Goal: Task Accomplishment & Management: Complete application form

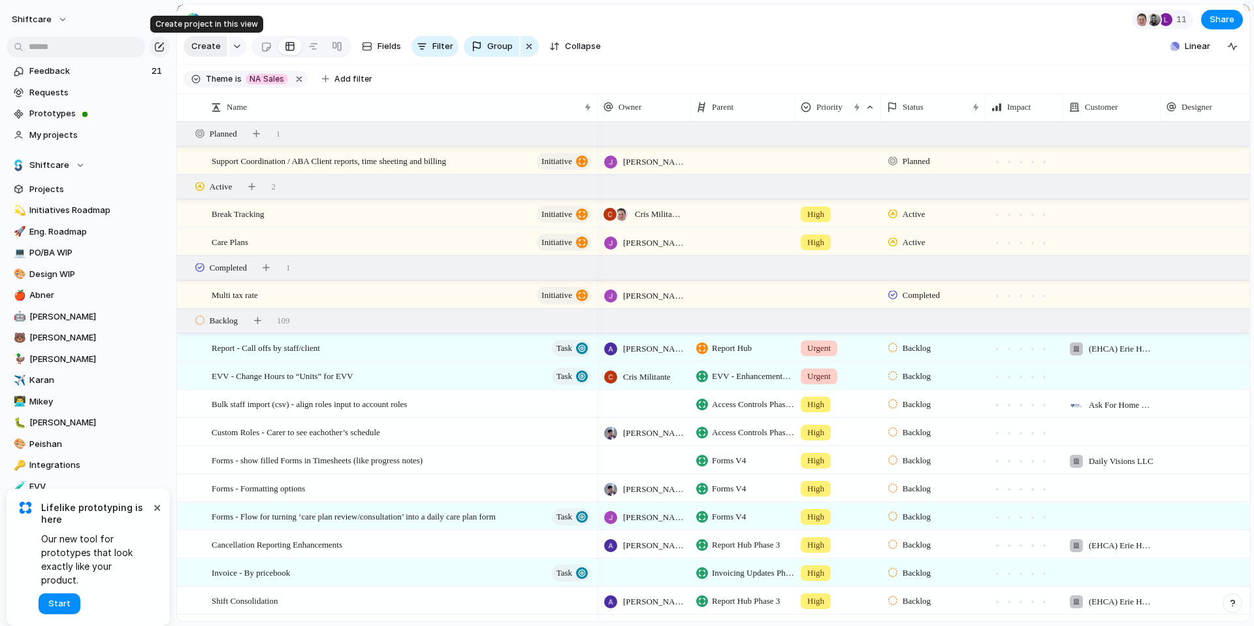
click at [198, 52] on span "Create" at bounding box center [205, 46] width 29 height 13
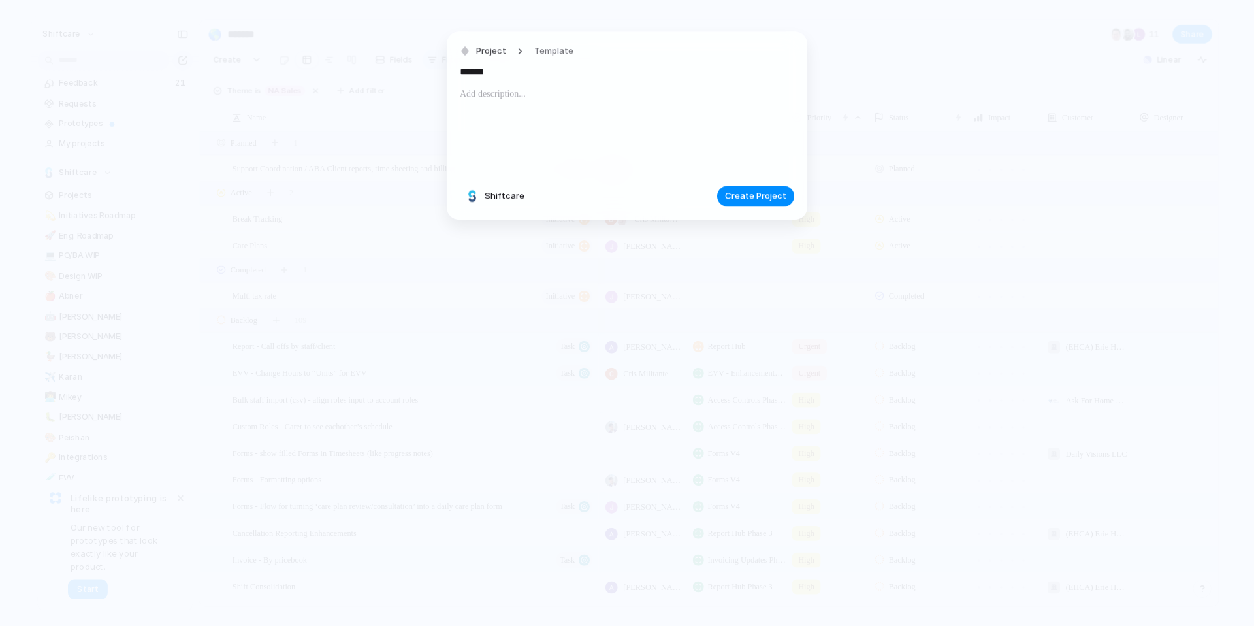
type input "******"
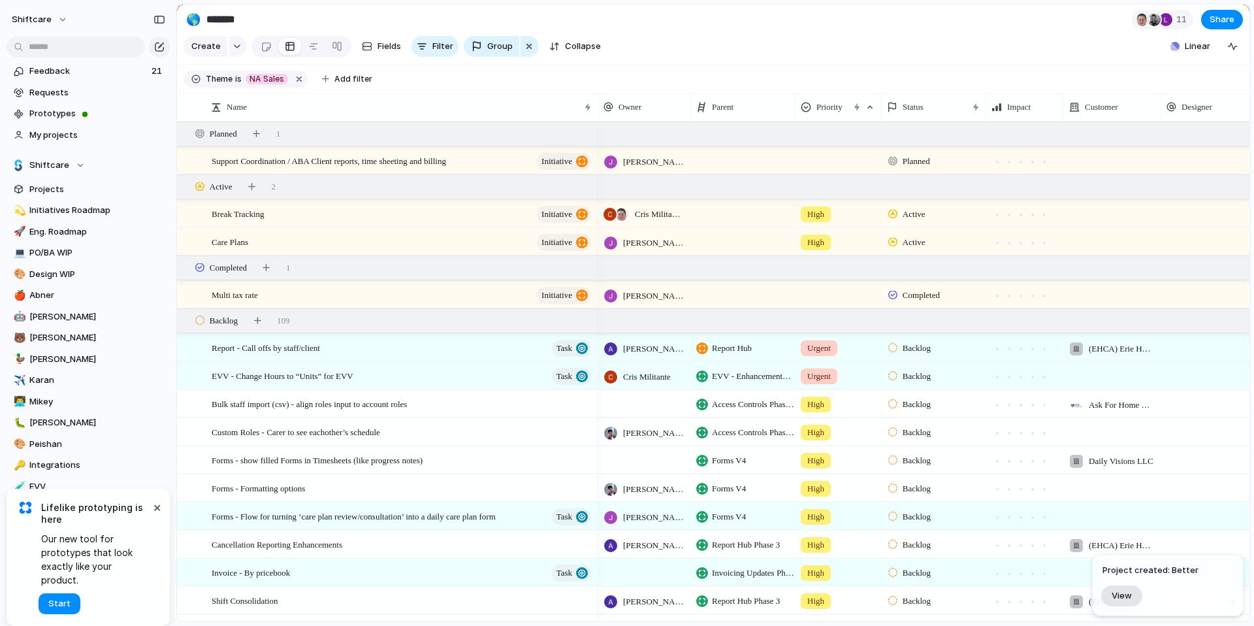
click at [1124, 597] on span "View" at bounding box center [1121, 595] width 20 height 11
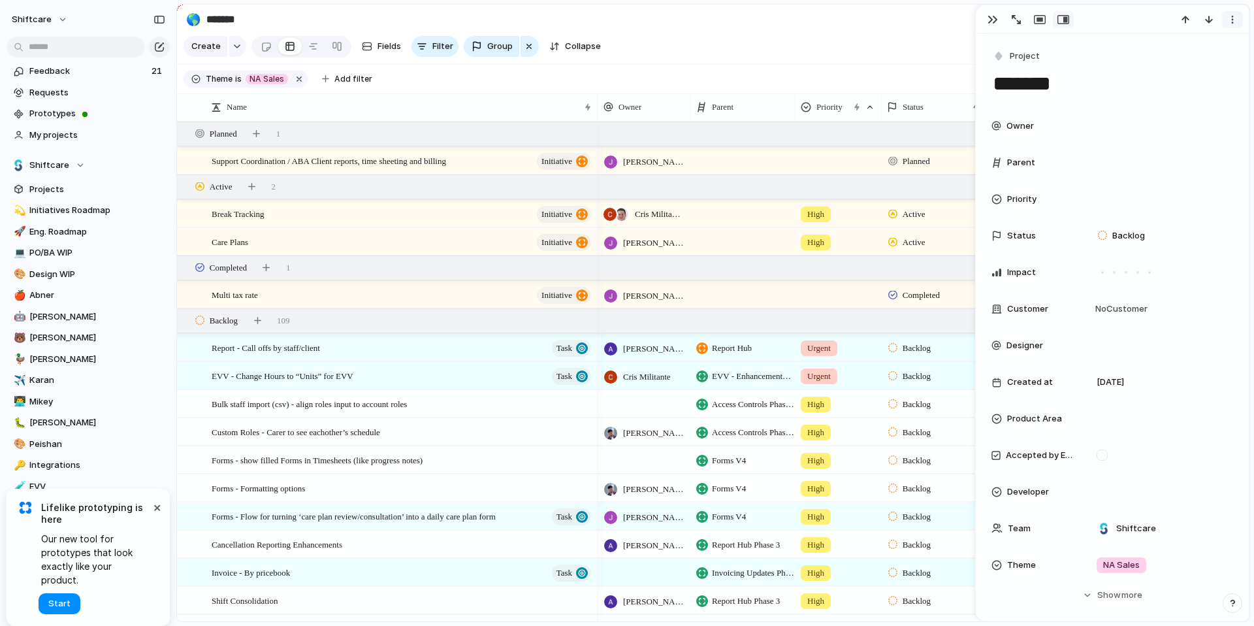
click at [1233, 21] on div "button" at bounding box center [1232, 19] width 10 height 10
click at [1187, 65] on span "Delete" at bounding box center [1175, 67] width 27 height 13
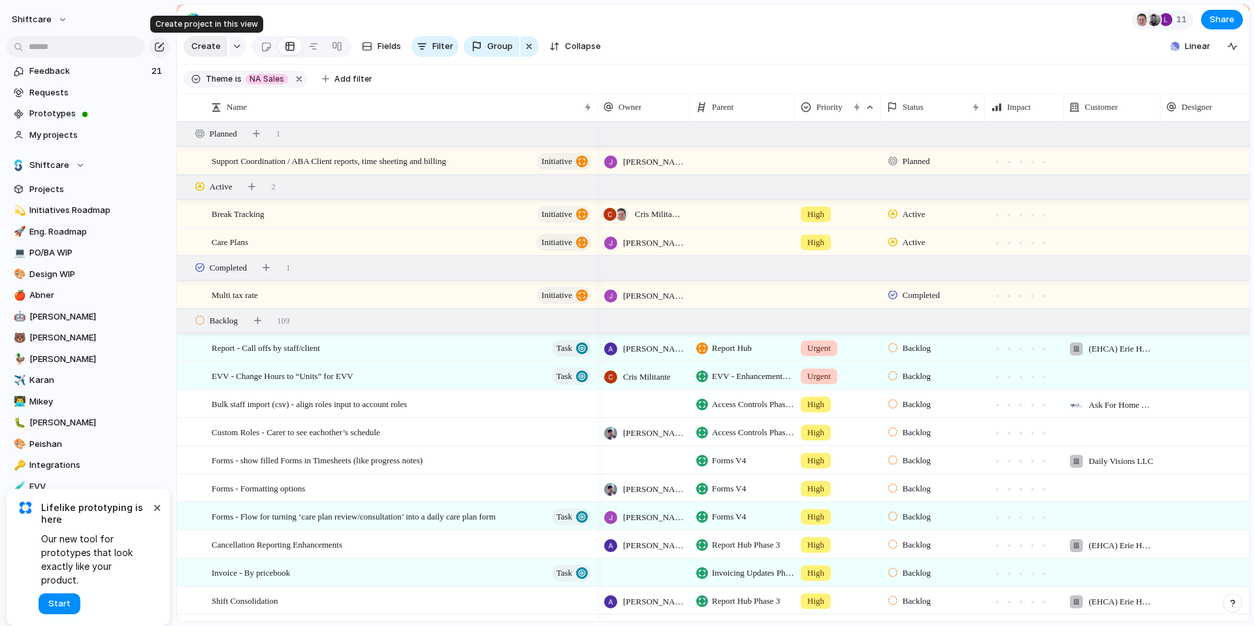
click at [210, 44] on span "Create" at bounding box center [205, 46] width 29 height 13
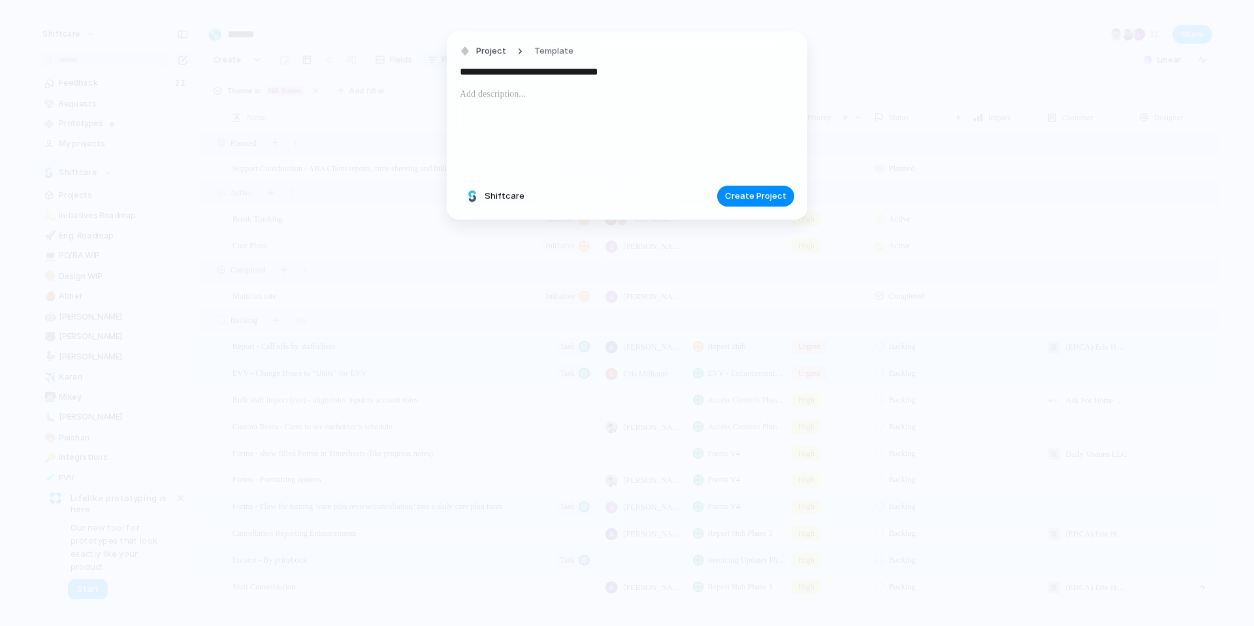
type input "**********"
click at [490, 97] on p at bounding box center [627, 94] width 334 height 16
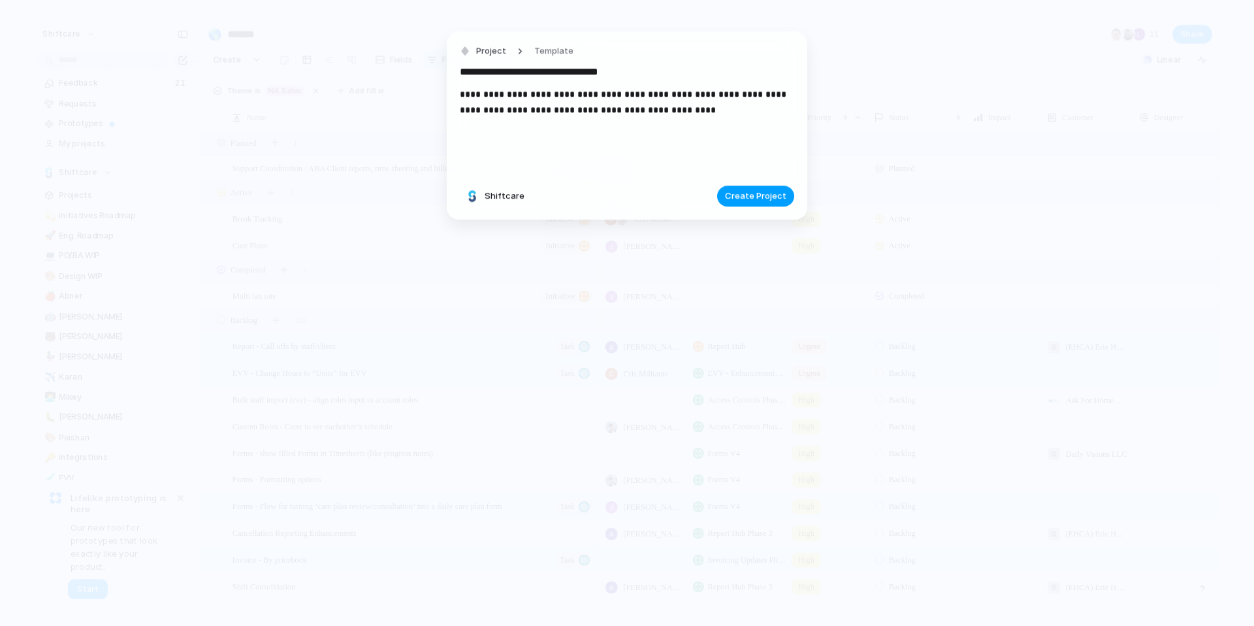
click at [752, 191] on span "Create Project" at bounding box center [755, 195] width 61 height 13
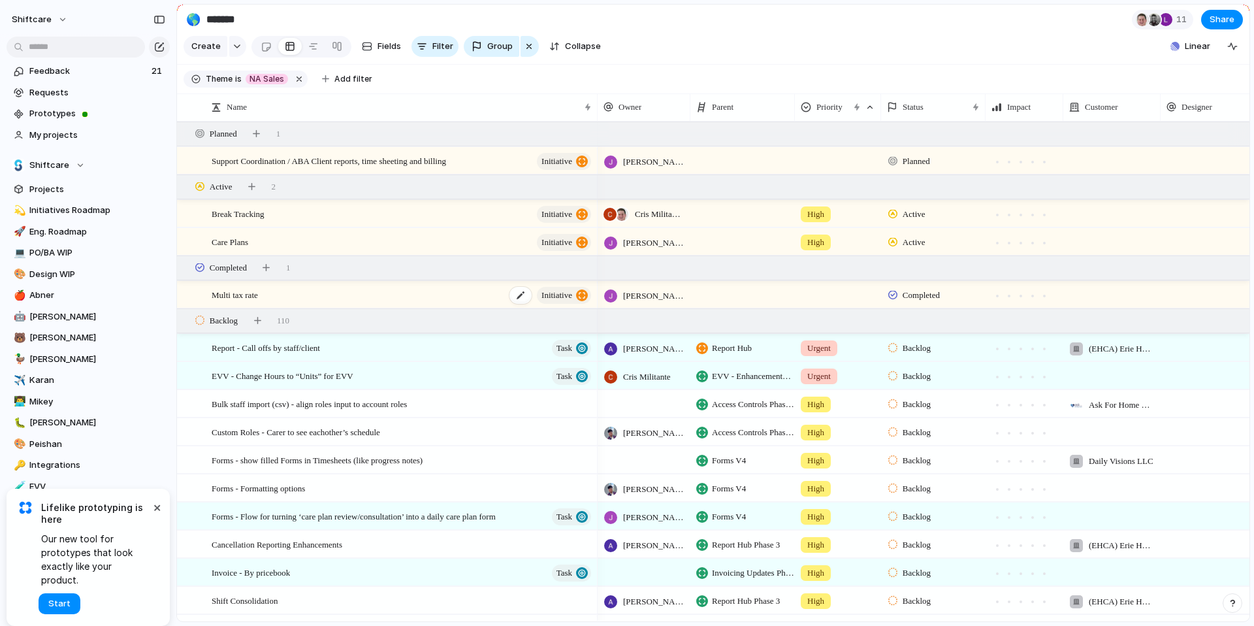
scroll to position [1, 0]
click at [426, 43] on button "Filter" at bounding box center [434, 46] width 47 height 21
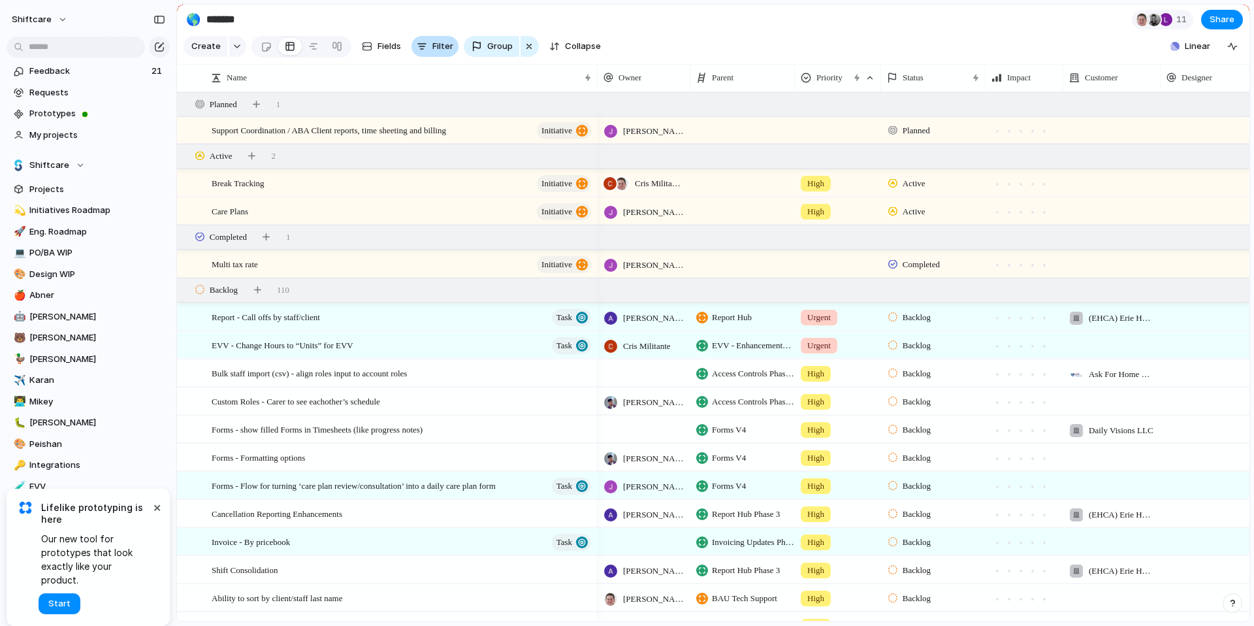
click at [426, 44] on button "Filter" at bounding box center [434, 46] width 47 height 21
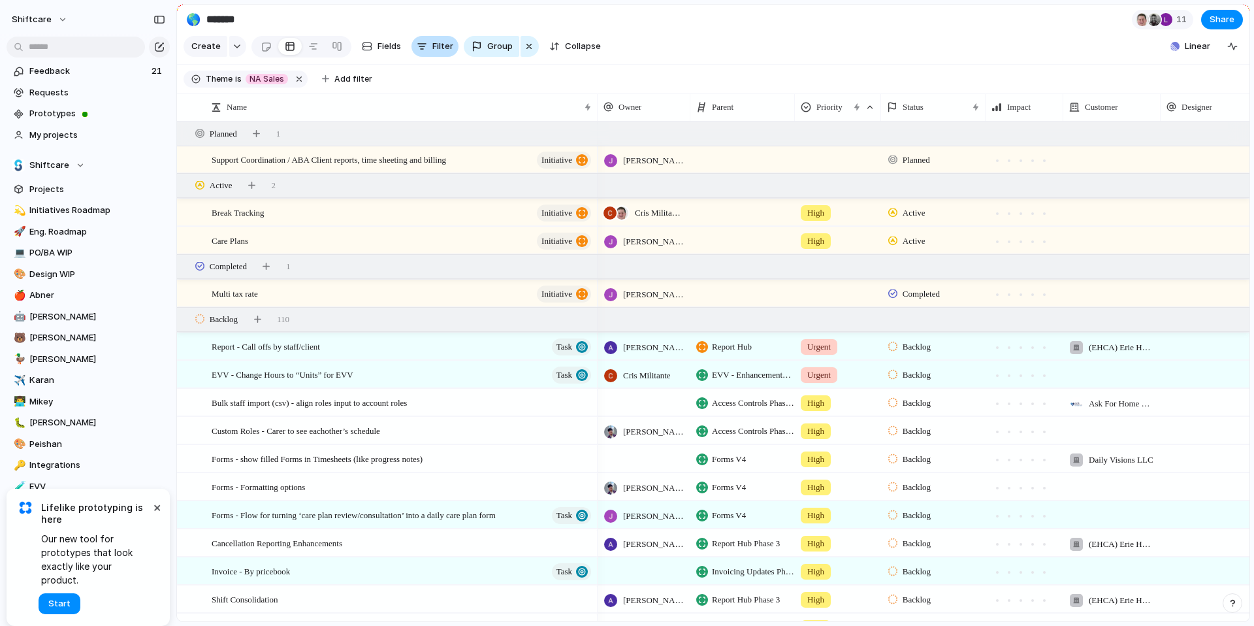
click at [426, 44] on button "Filter" at bounding box center [434, 46] width 47 height 21
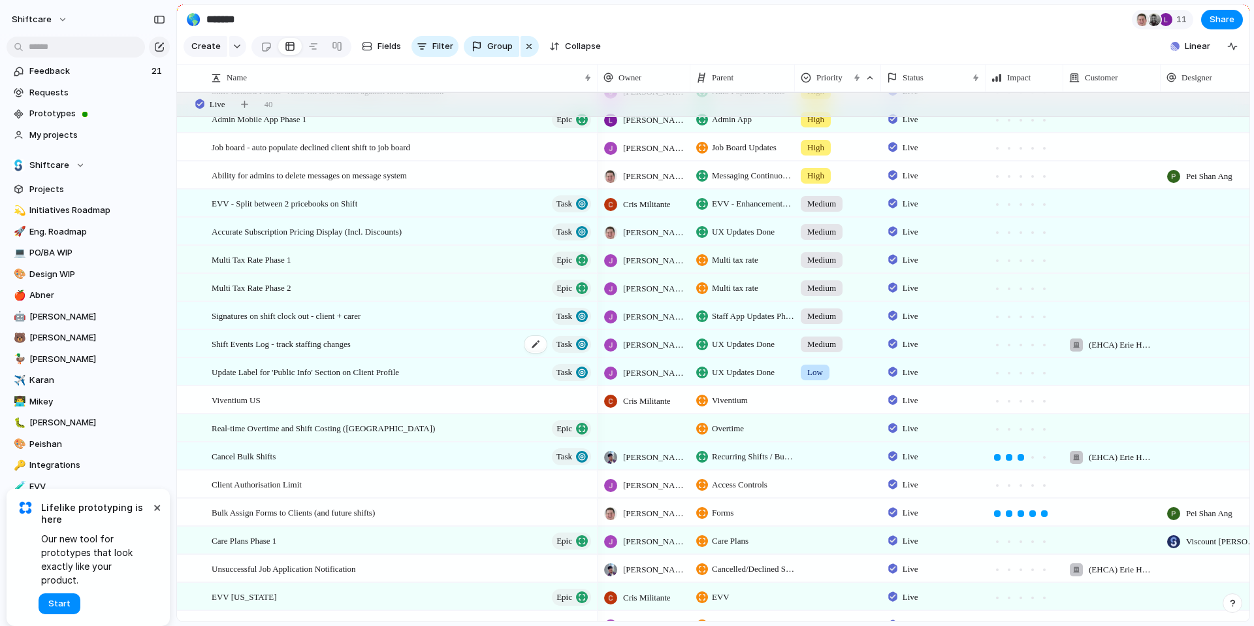
scroll to position [0, 0]
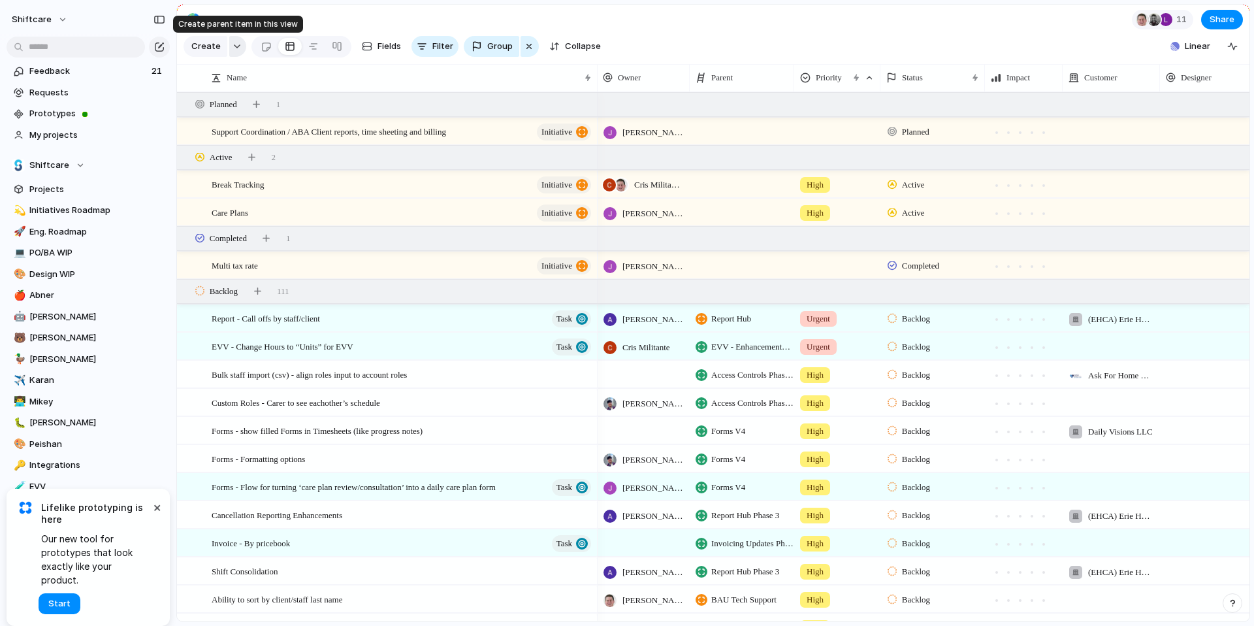
click at [235, 53] on button "button" at bounding box center [237, 46] width 17 height 21
click at [424, 45] on div "Request Initiative Project Epic Task Bug Customize" at bounding box center [627, 313] width 1254 height 626
click at [438, 42] on span "Filter" at bounding box center [442, 46] width 21 height 13
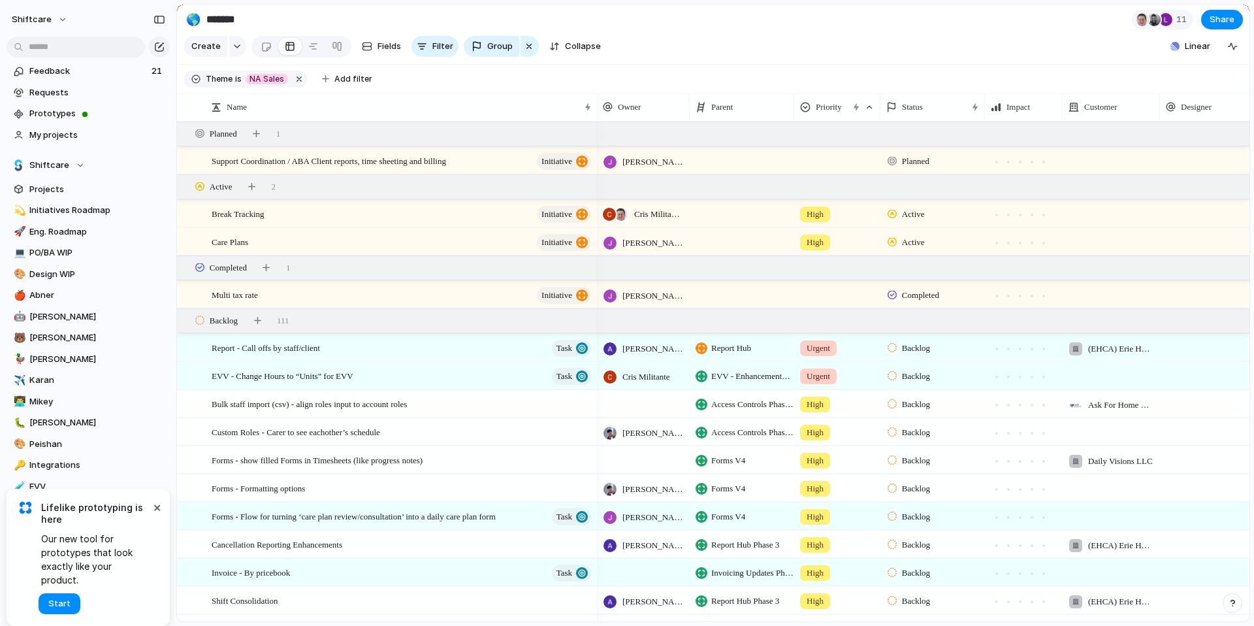
click at [437, 60] on section "Create Fields Filter Group Zoom Collapse Linear" at bounding box center [713, 48] width 1072 height 31
click at [437, 54] on button "Filter" at bounding box center [434, 46] width 47 height 21
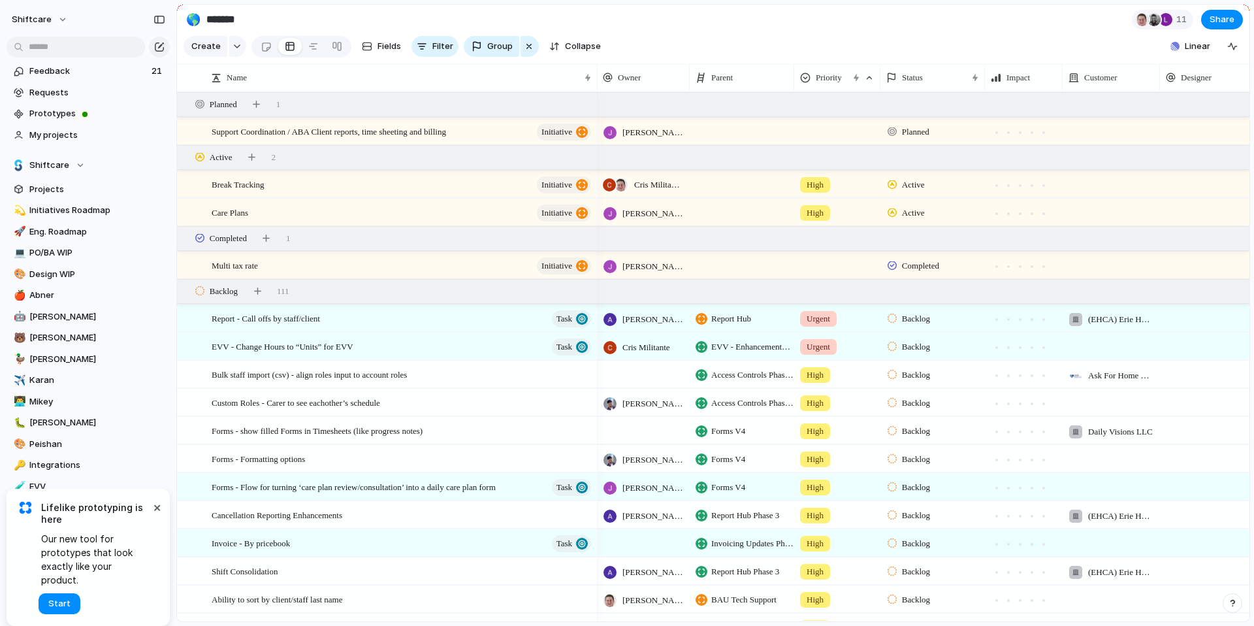
click at [707, 14] on section "🌎 ******* 11 Share" at bounding box center [713, 19] width 1072 height 29
click at [647, 79] on div "Owner" at bounding box center [643, 77] width 80 height 13
click at [647, 79] on div "Modify Hide Sort ascending Sort descending" at bounding box center [627, 313] width 1254 height 626
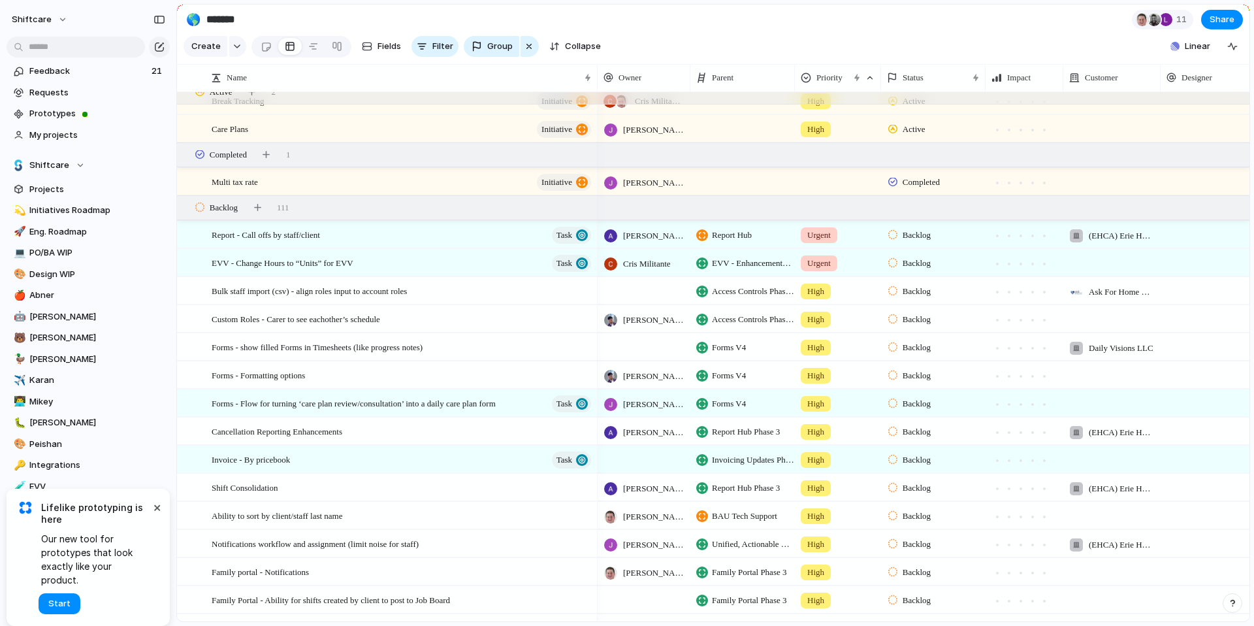
scroll to position [464, 0]
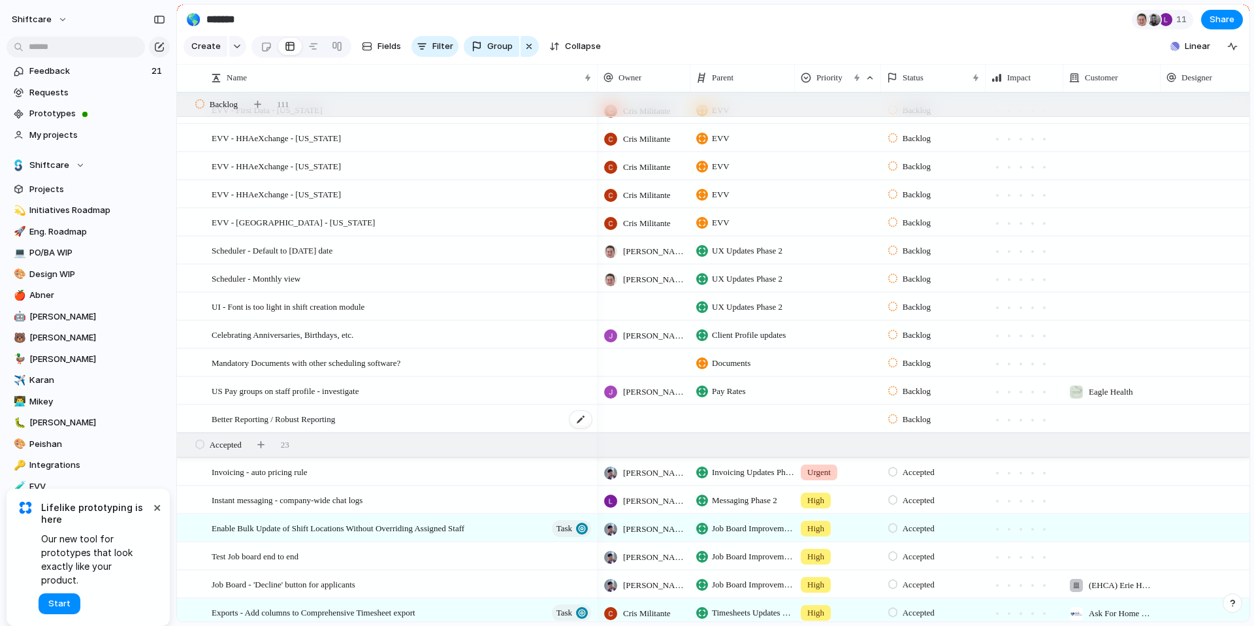
click at [270, 416] on span "Better Reporting / Robust Reporting" at bounding box center [273, 418] width 123 height 15
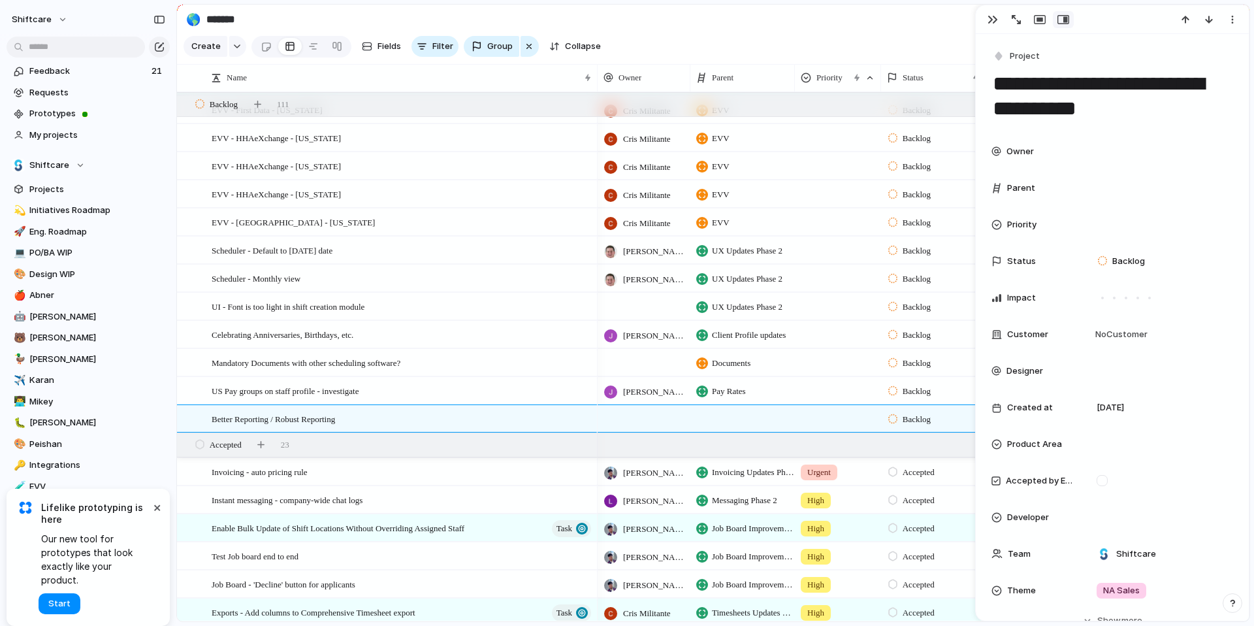
click at [1013, 231] on div "Priority" at bounding box center [1112, 225] width 242 height 26
click at [996, 230] on div "Urgent High Medium Low No Priority" at bounding box center [627, 313] width 1254 height 626
click at [996, 228] on div at bounding box center [996, 224] width 10 height 10
click at [1118, 295] on span "High" at bounding box center [1115, 293] width 18 height 13
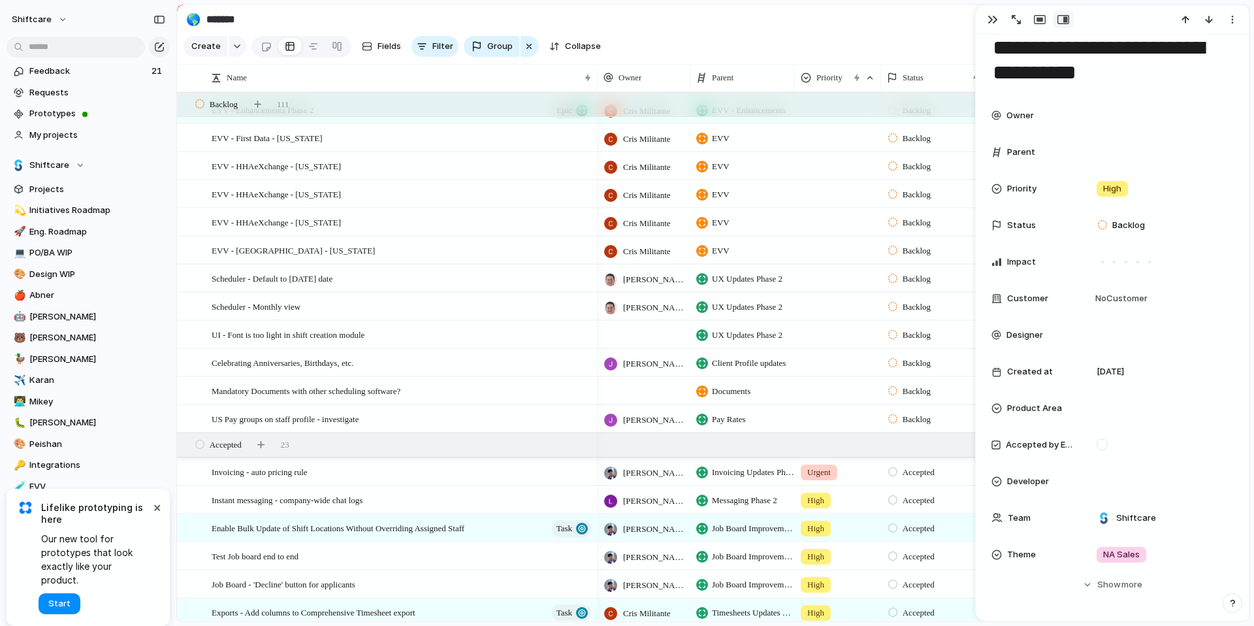
scroll to position [53, 0]
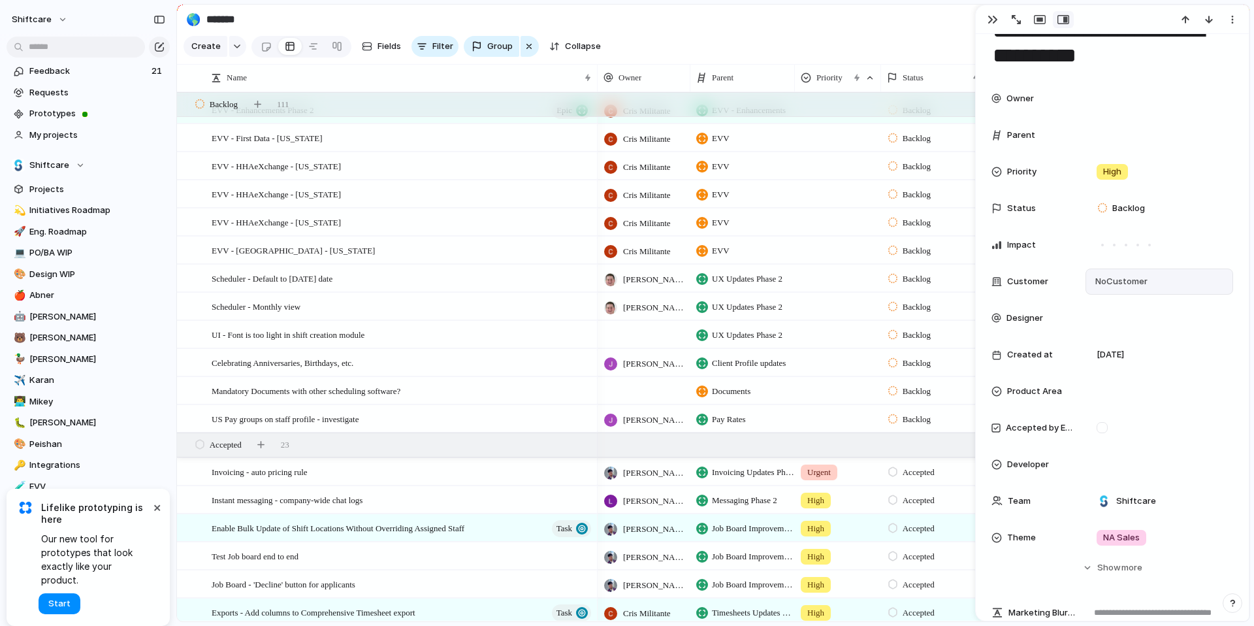
click at [1121, 282] on span "No Customer" at bounding box center [1119, 281] width 56 height 13
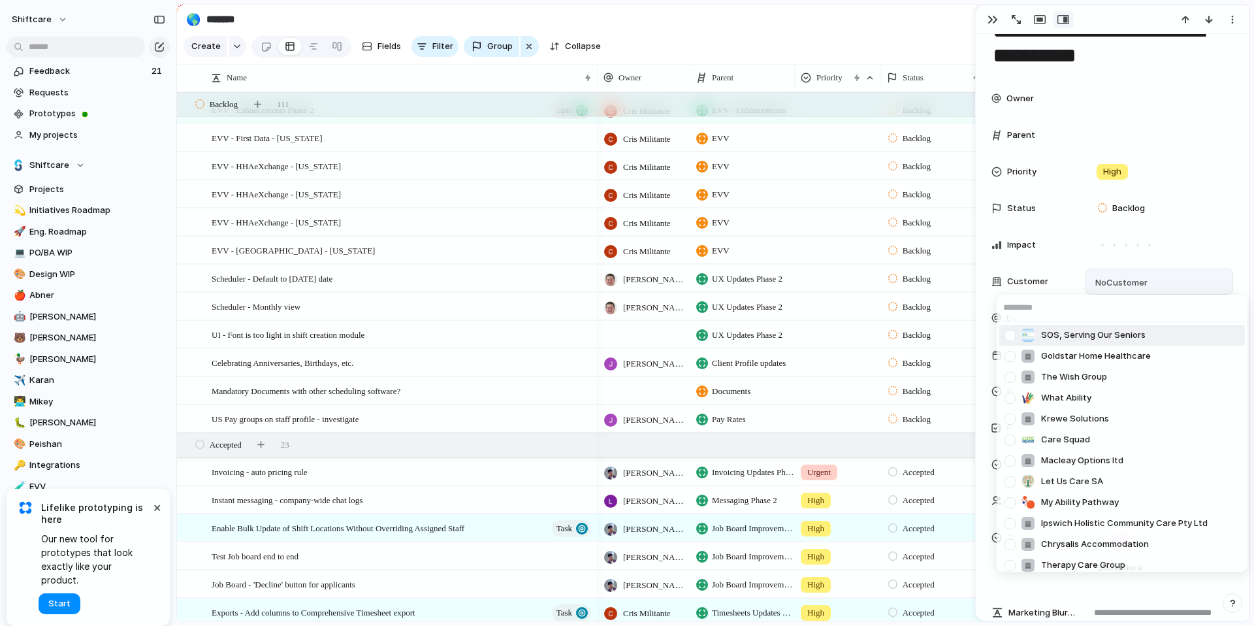
click at [1042, 306] on input "text" at bounding box center [1122, 308] width 251 height 26
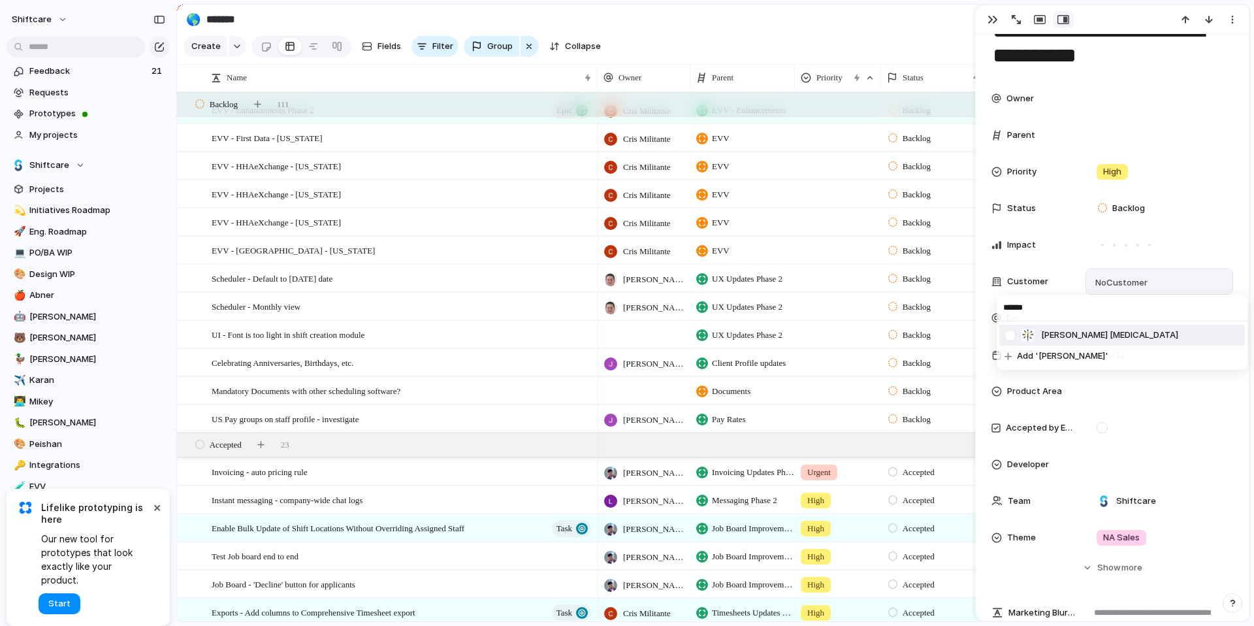
click at [1011, 333] on div at bounding box center [1009, 335] width 23 height 23
click at [1101, 307] on input "******" at bounding box center [1122, 307] width 251 height 26
type input "*"
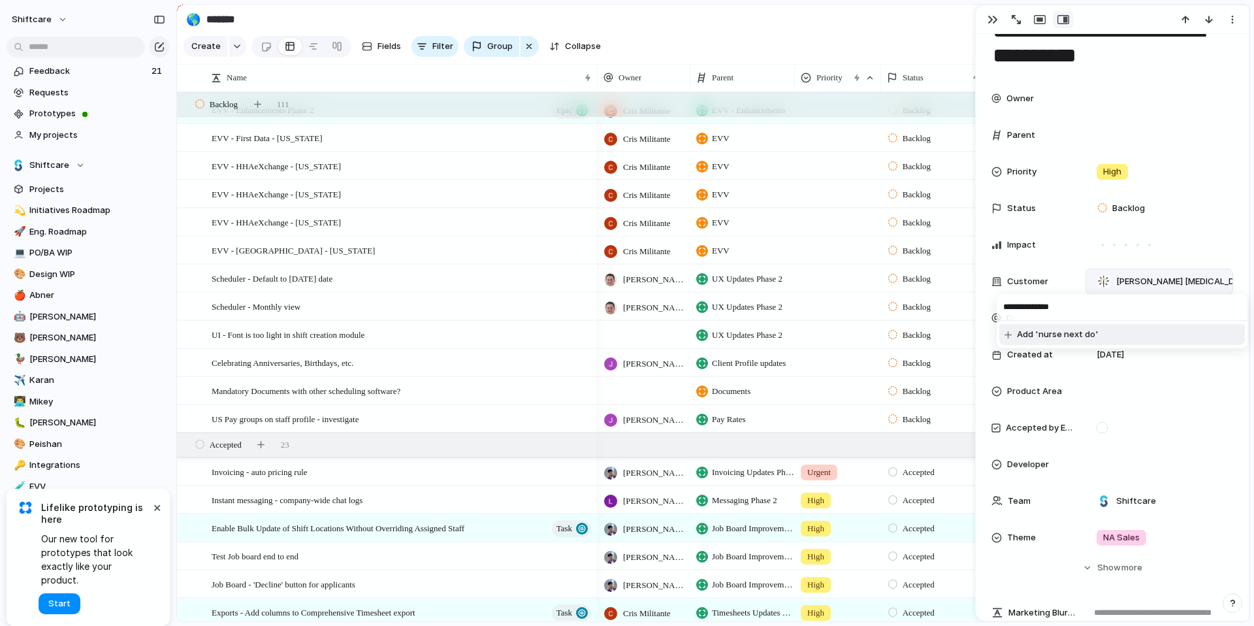
type input "**********"
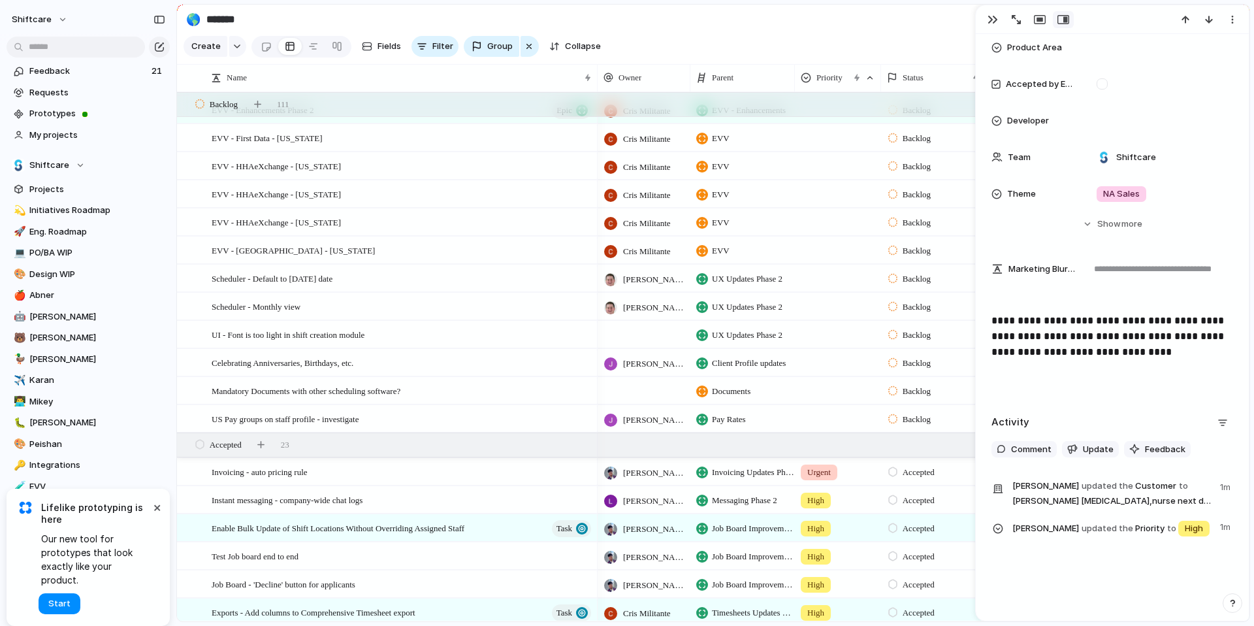
scroll to position [419, 0]
